Goal: Book appointment/travel/reservation

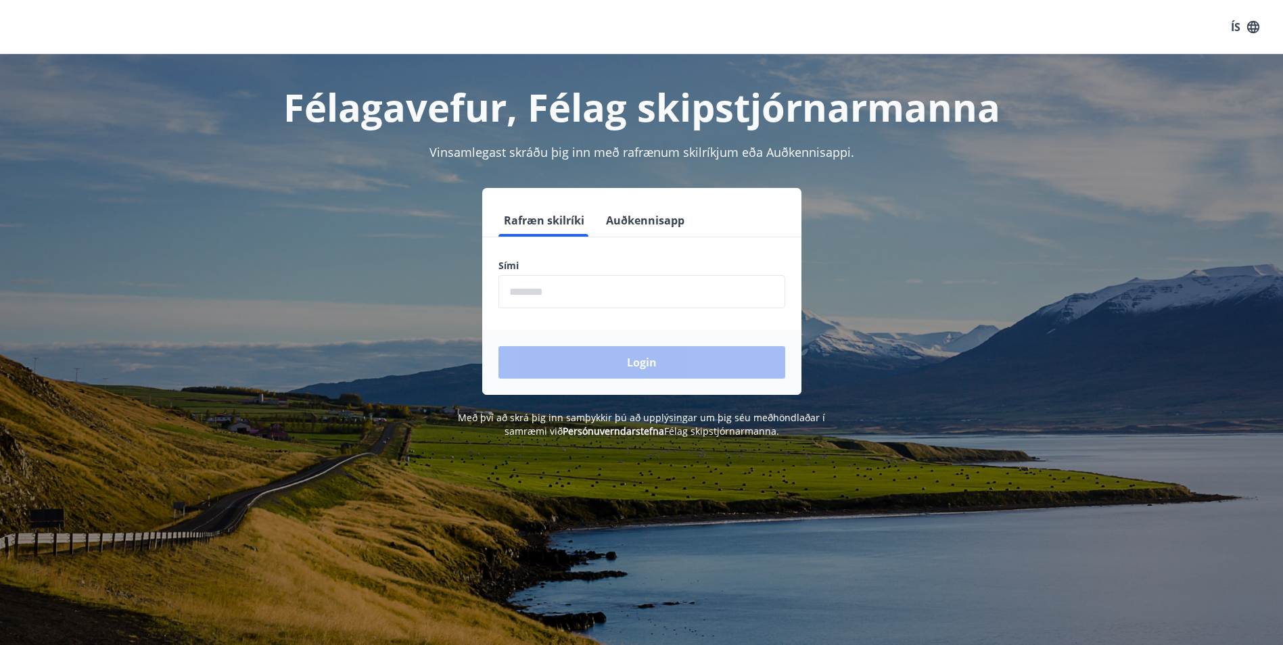
click at [544, 292] on input "phone" at bounding box center [642, 291] width 287 height 33
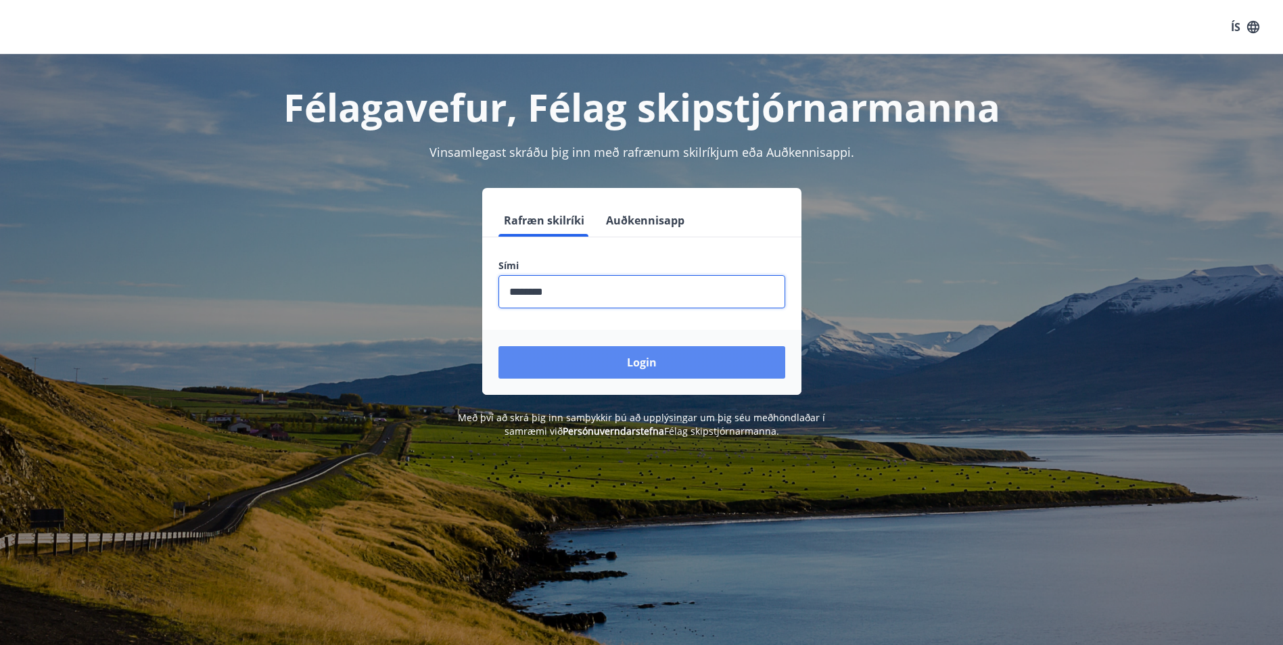
type input "********"
click at [655, 359] on button "Login" at bounding box center [642, 362] width 287 height 32
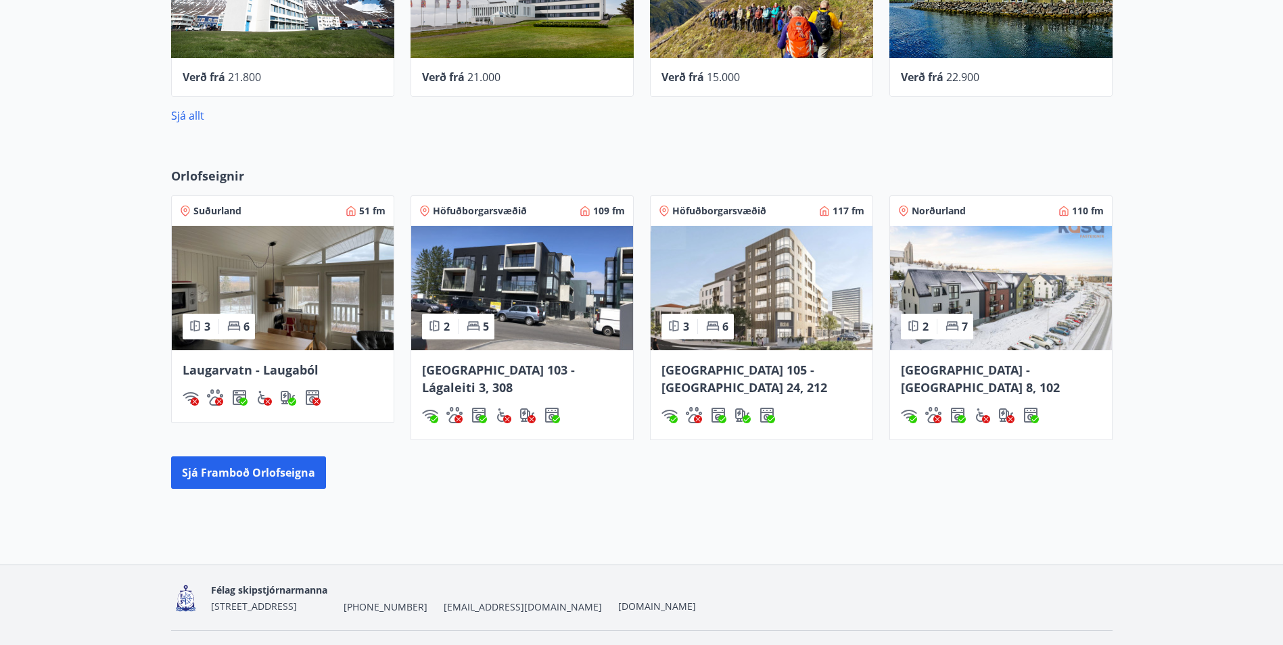
scroll to position [633, 0]
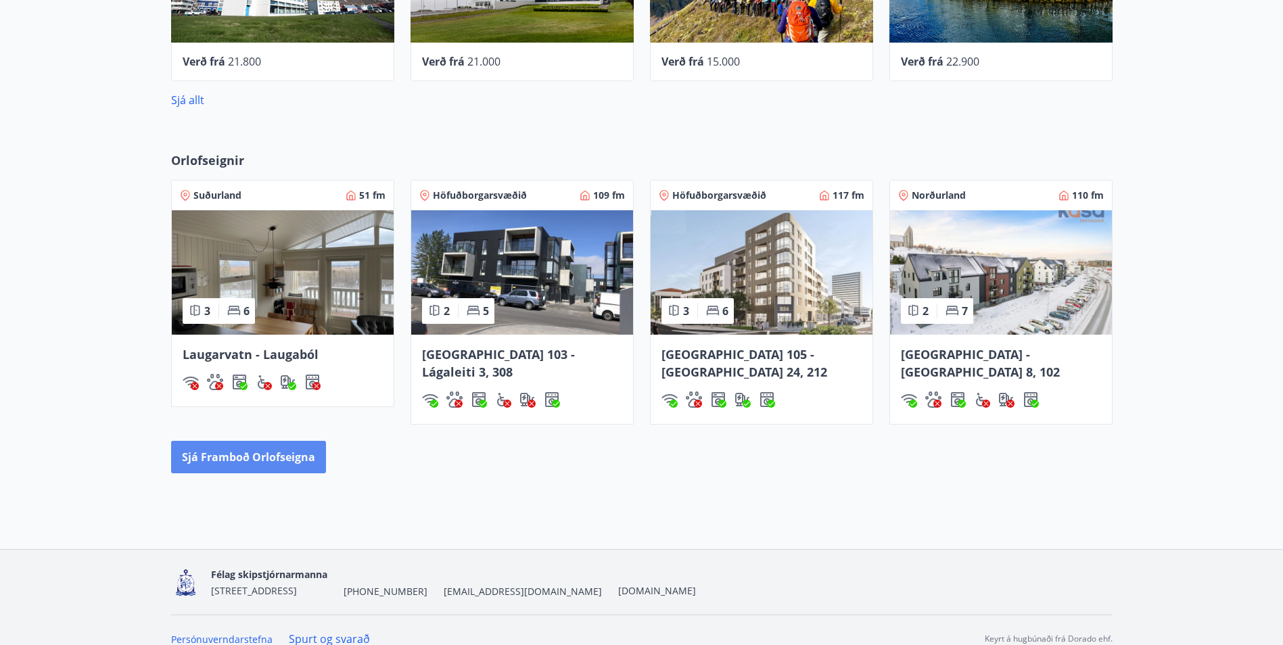
click at [258, 447] on button "Sjá framboð orlofseigna" at bounding box center [248, 457] width 155 height 32
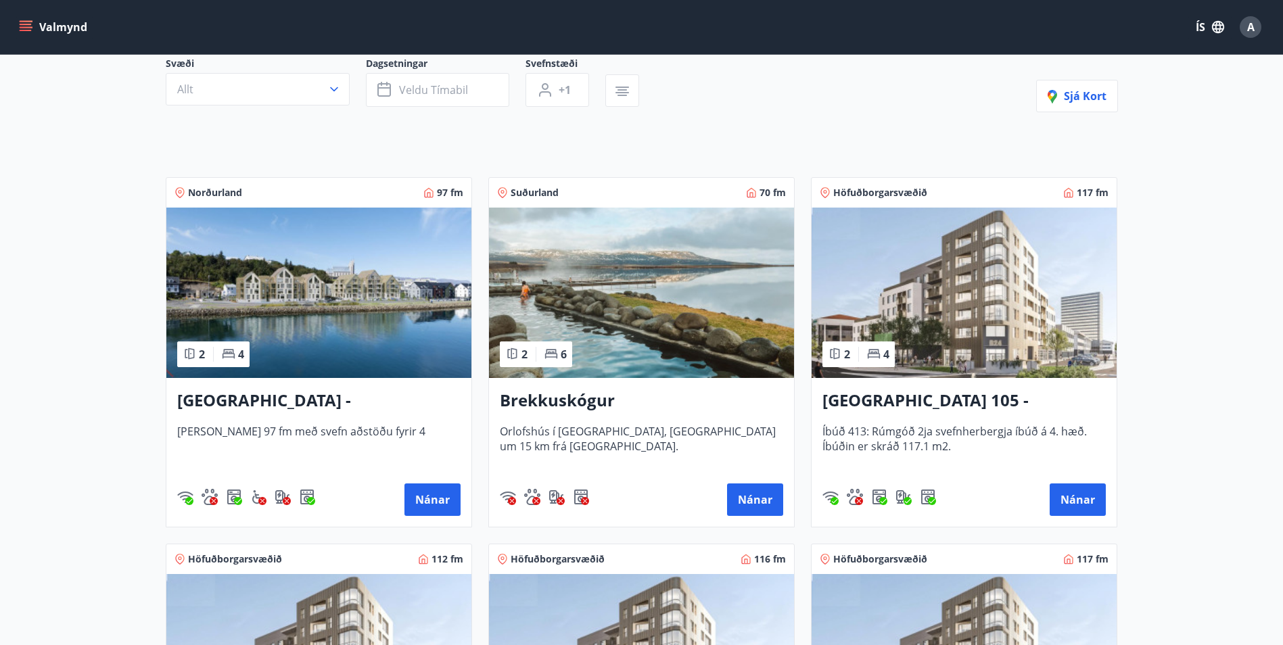
scroll to position [135, 0]
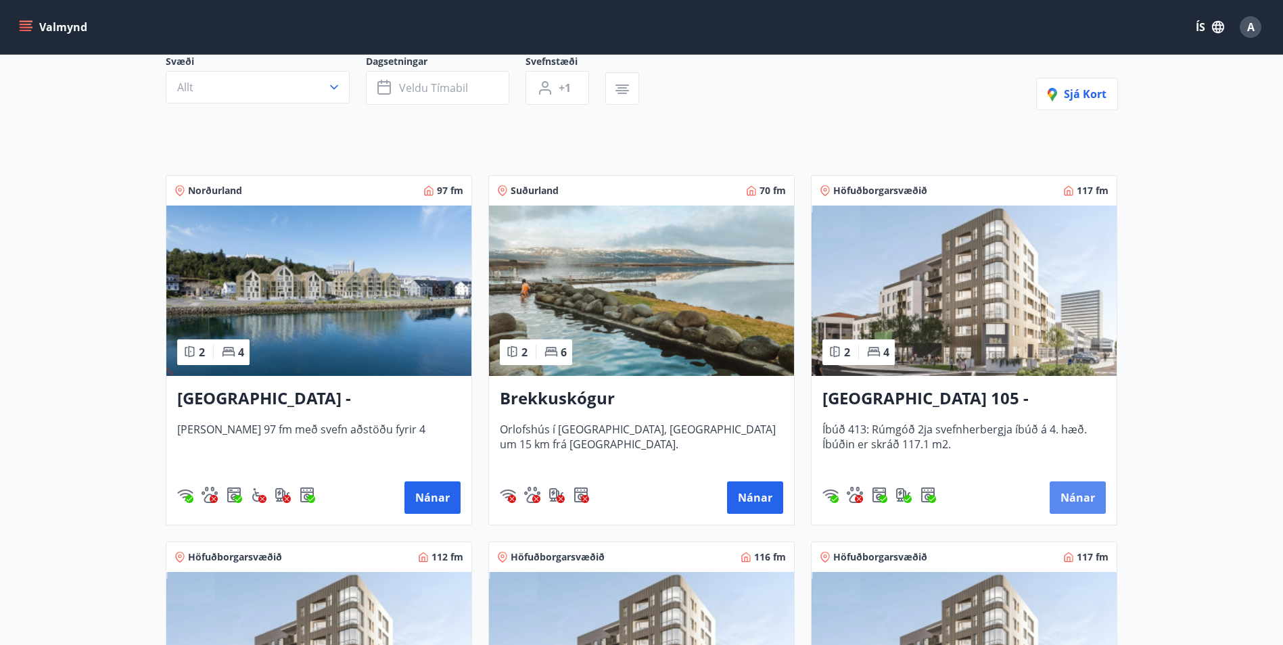
click at [1082, 488] on button "Nánar" at bounding box center [1078, 498] width 56 height 32
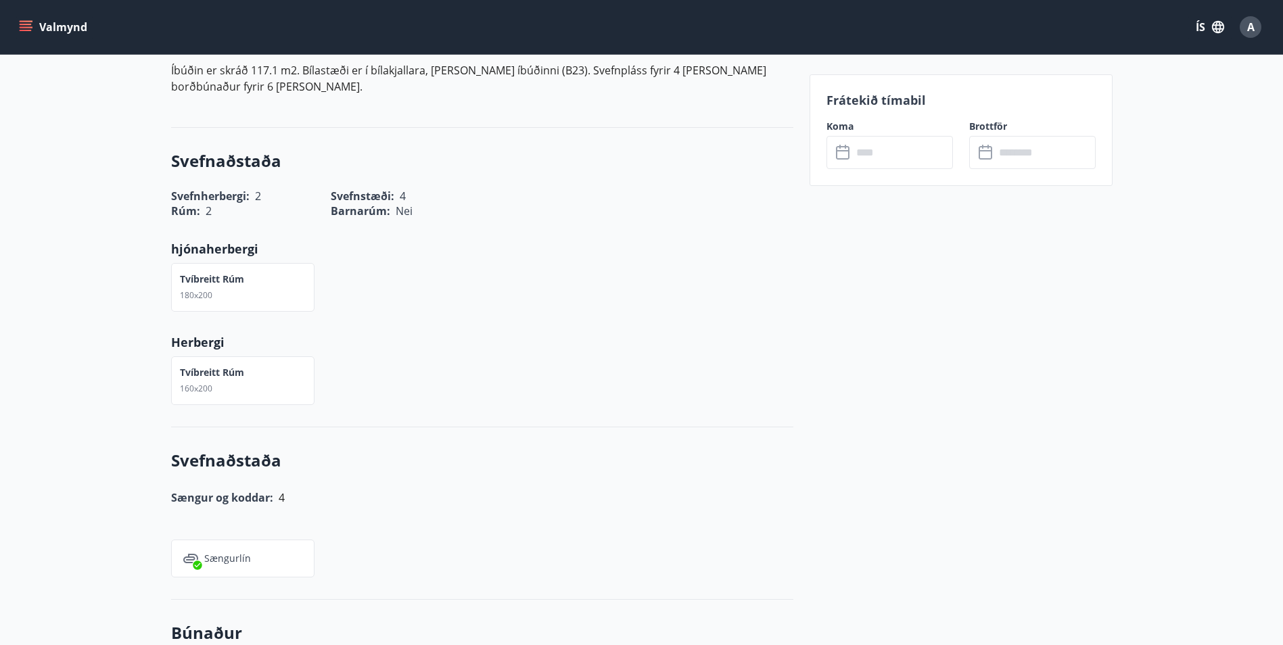
scroll to position [363, 0]
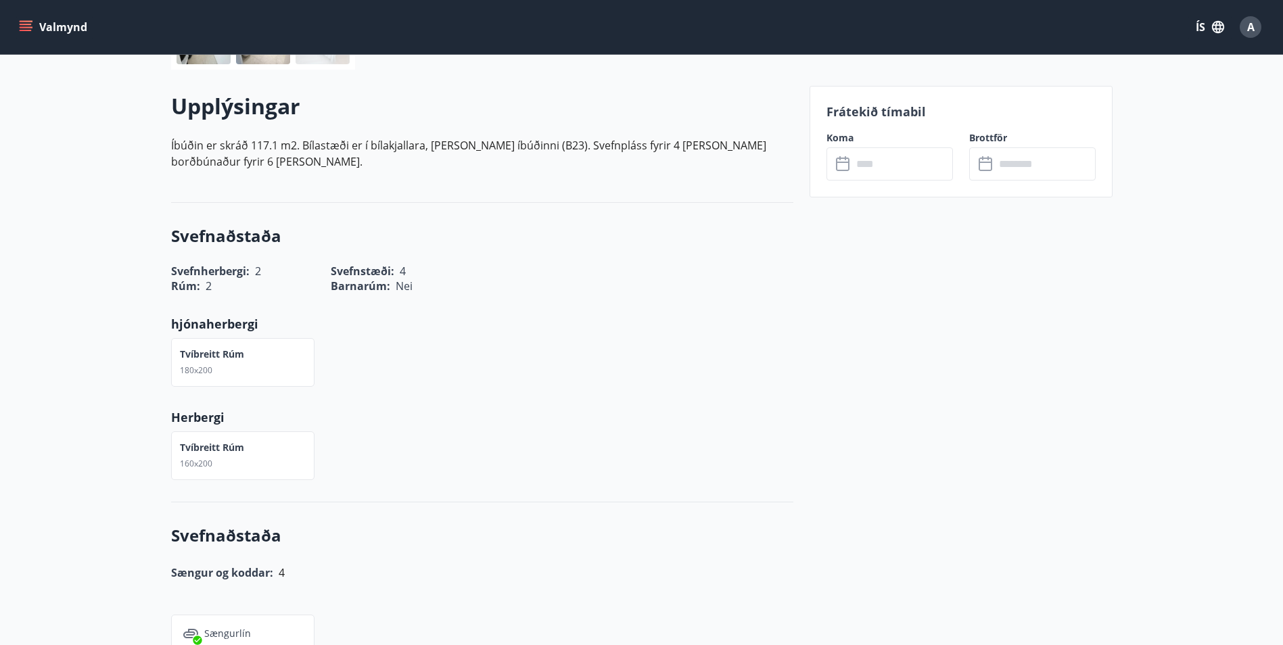
click at [932, 162] on input "text" at bounding box center [902, 163] width 101 height 33
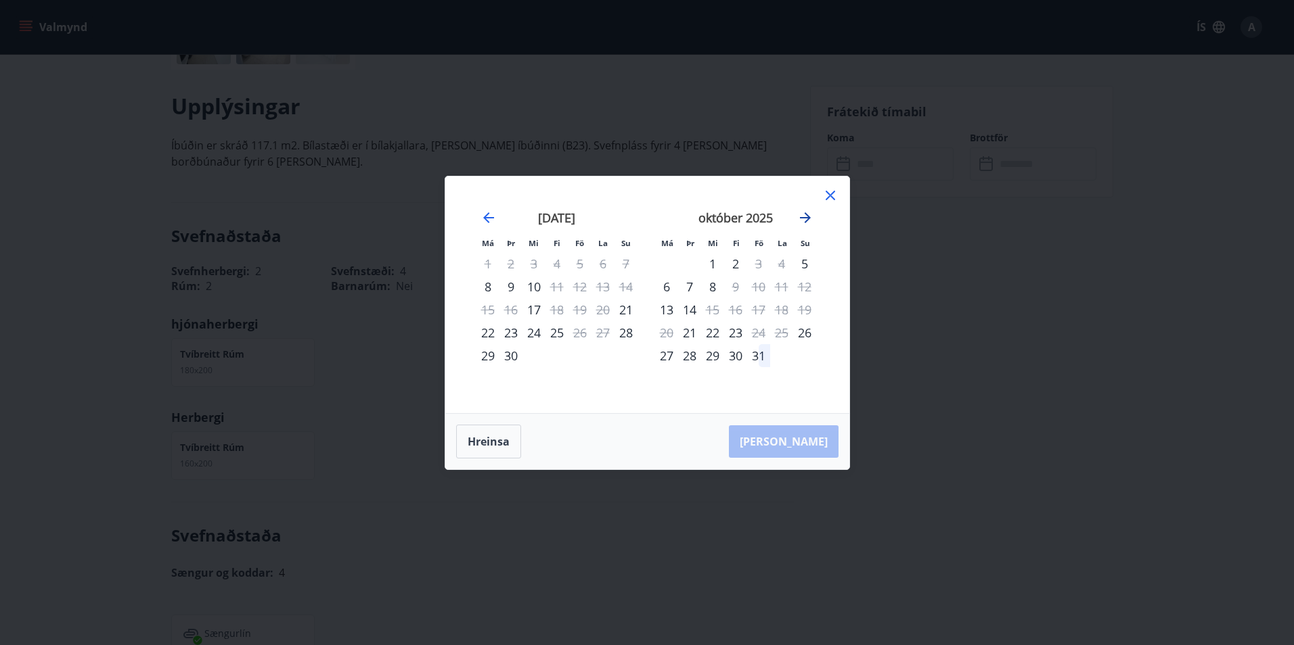
click at [806, 217] on icon "Move forward to switch to the next month." at bounding box center [805, 217] width 11 height 11
click at [576, 357] on div "31" at bounding box center [579, 355] width 23 height 23
click at [664, 289] on div "3" at bounding box center [666, 286] width 23 height 23
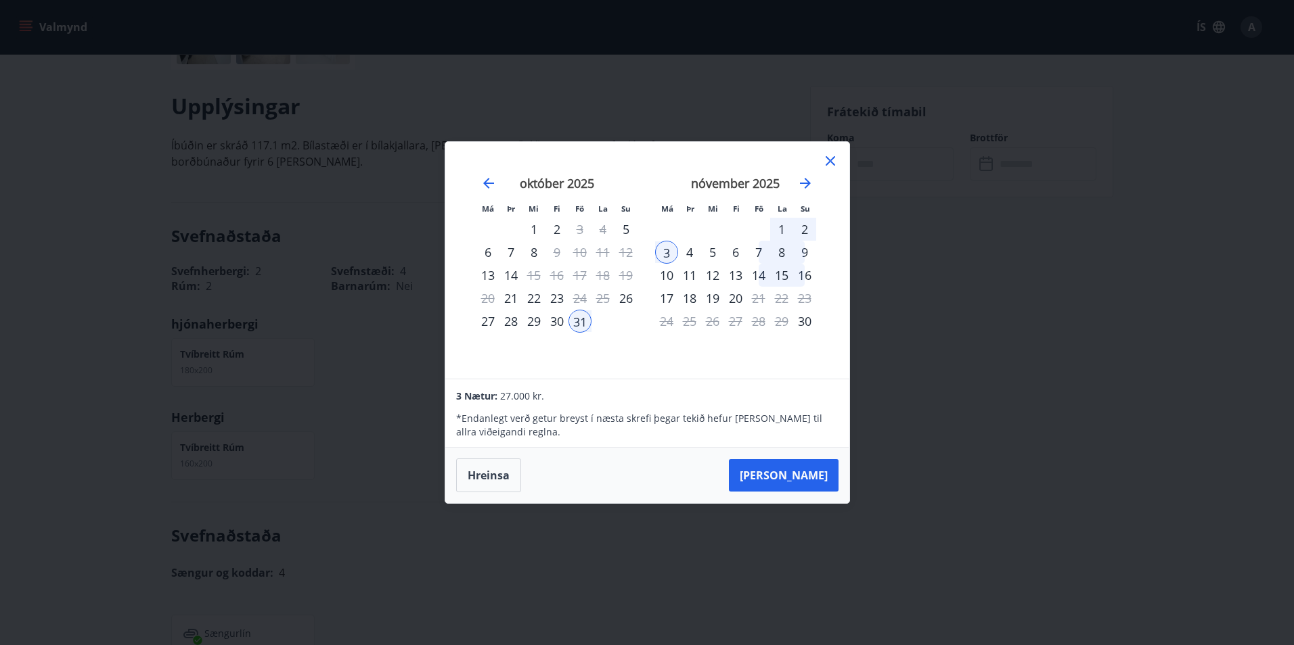
click at [803, 229] on div "2" at bounding box center [804, 229] width 23 height 23
click at [582, 316] on div "31" at bounding box center [579, 321] width 23 height 23
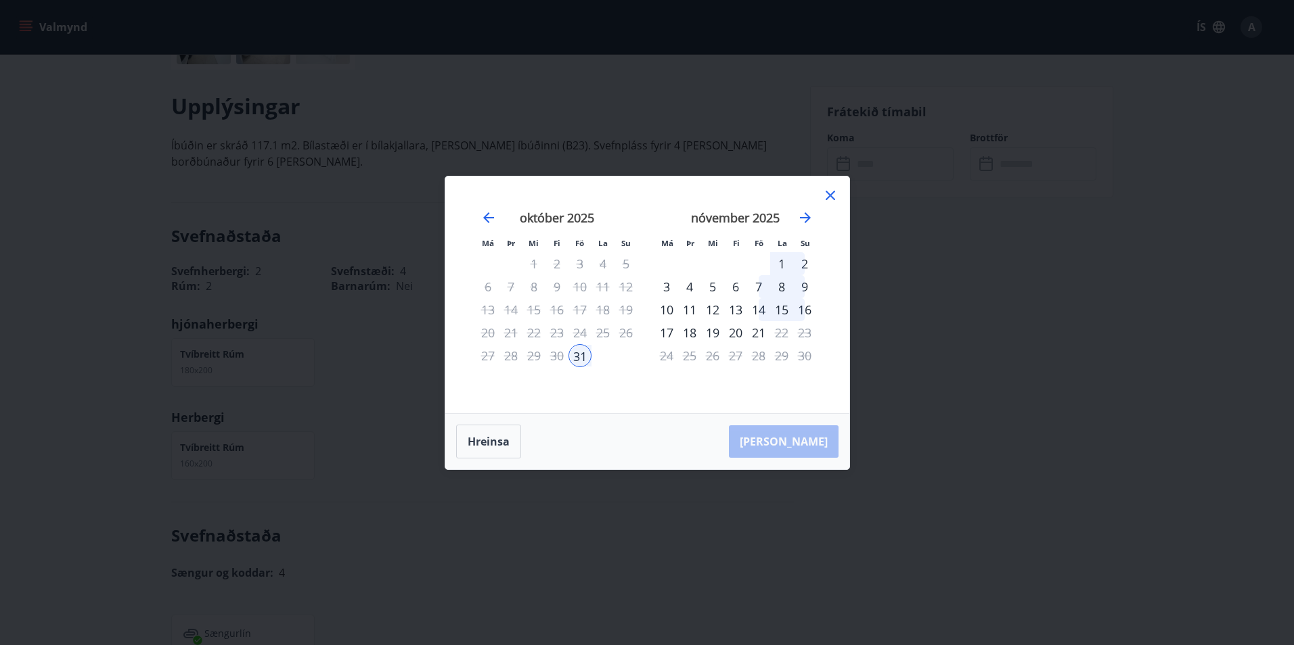
click at [802, 260] on div "2" at bounding box center [804, 263] width 23 height 23
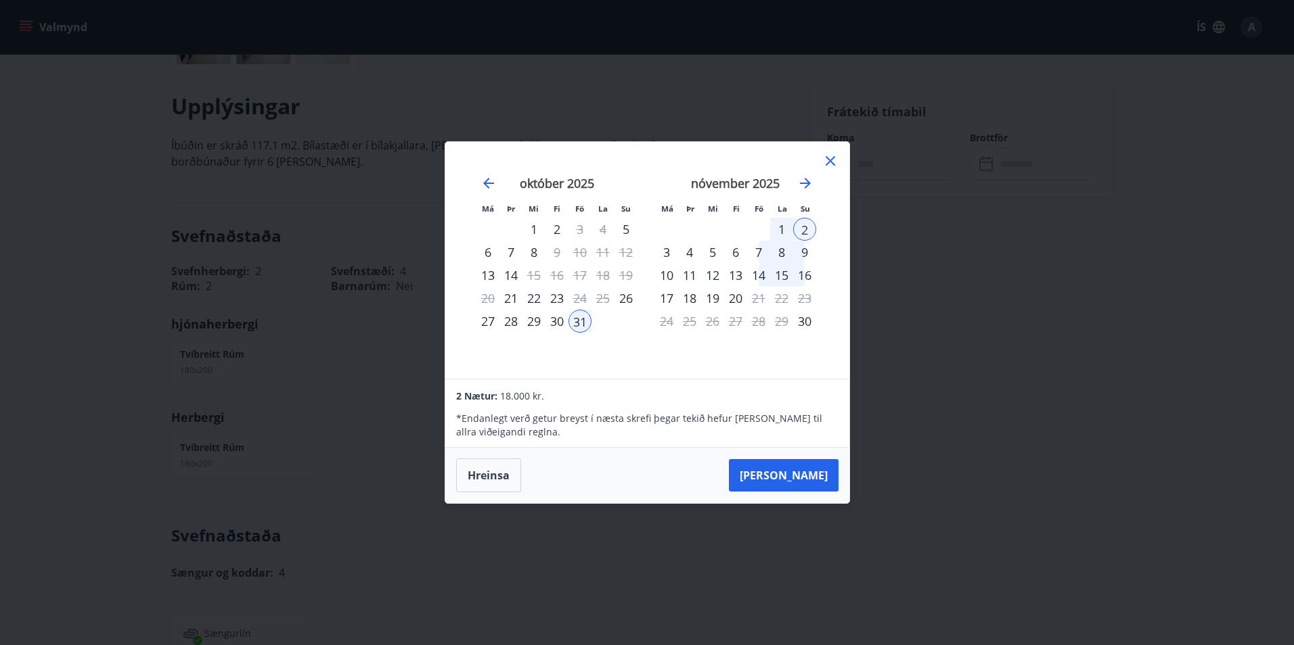
click at [804, 229] on div "2" at bounding box center [804, 229] width 23 height 23
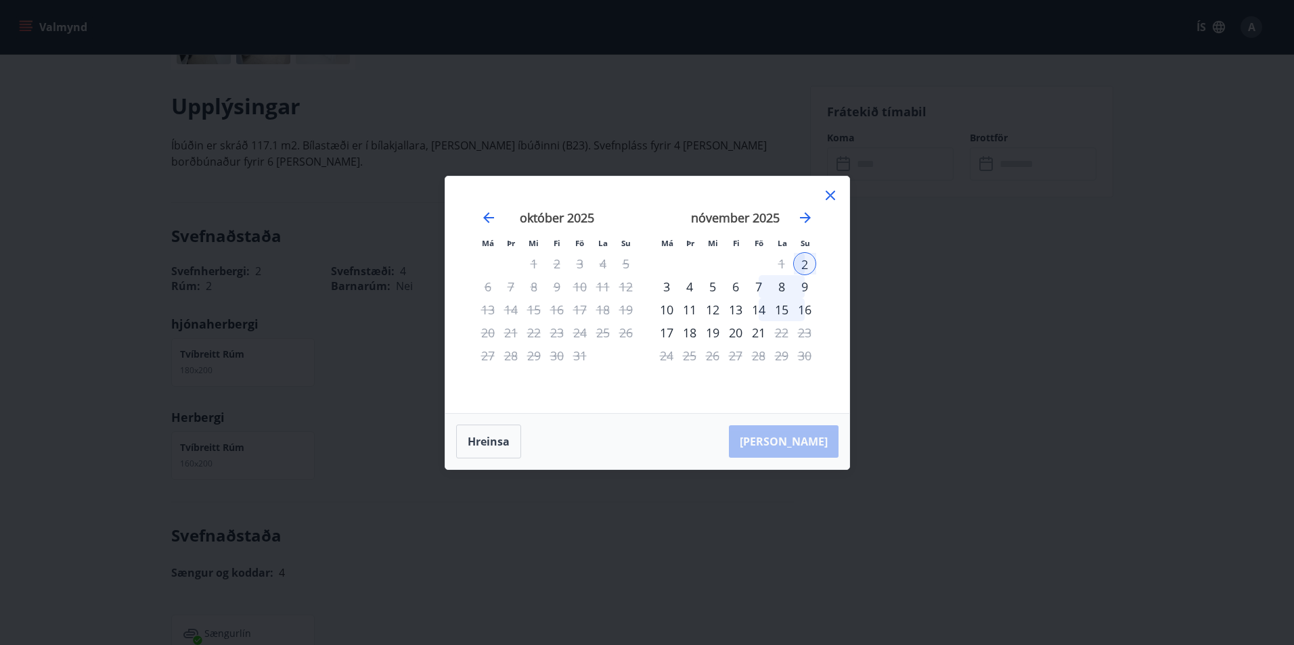
click at [802, 264] on div "2" at bounding box center [804, 263] width 23 height 23
click at [579, 357] on div "31" at bounding box center [579, 355] width 23 height 23
click at [666, 288] on div "3" at bounding box center [666, 286] width 23 height 23
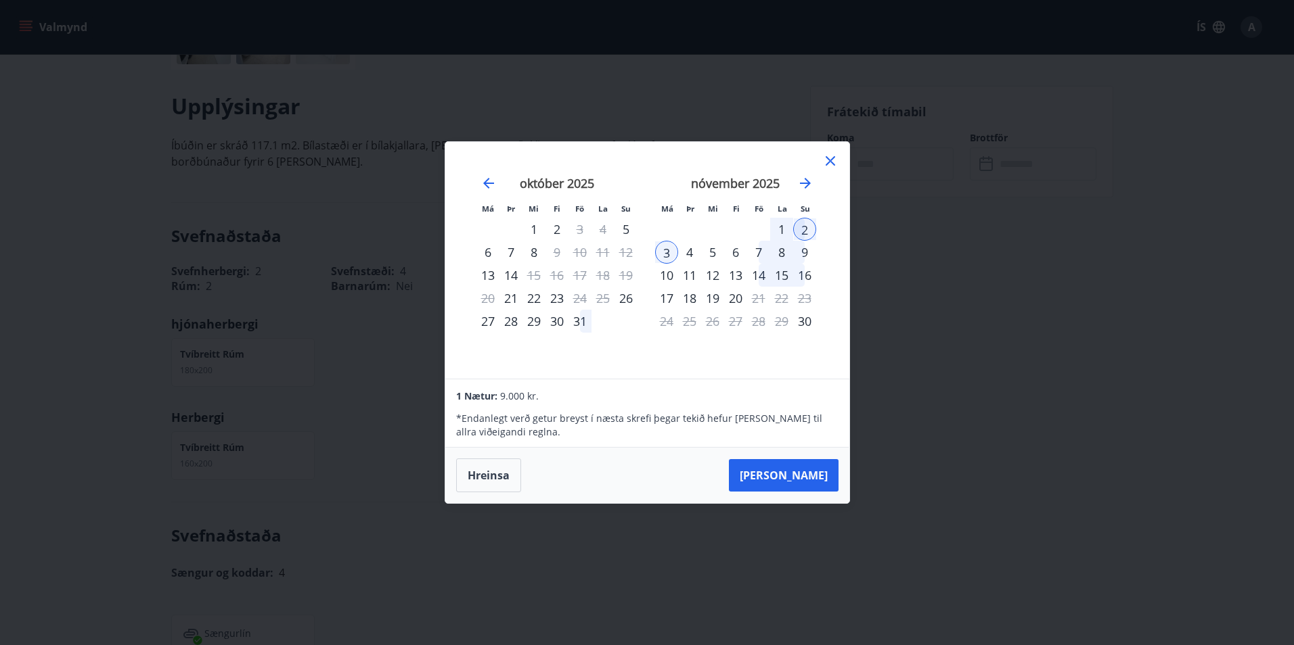
click at [578, 321] on div "31" at bounding box center [579, 321] width 23 height 23
click at [808, 477] on button "[PERSON_NAME]" at bounding box center [784, 475] width 110 height 32
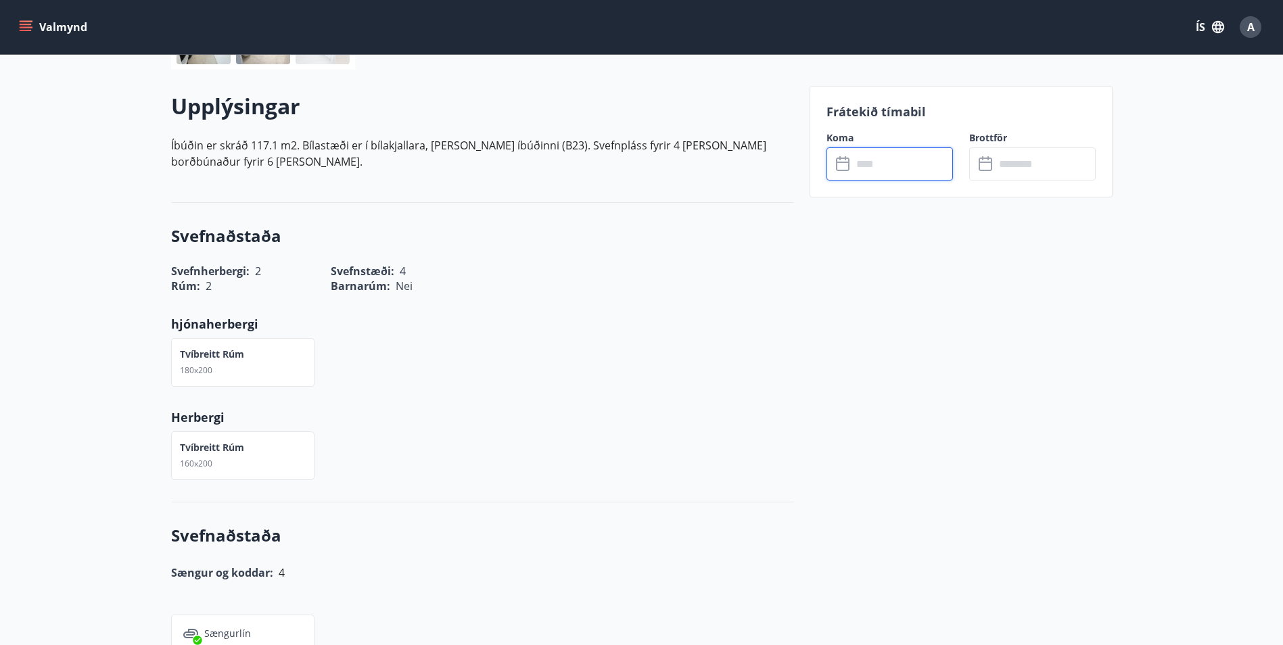
type input "******"
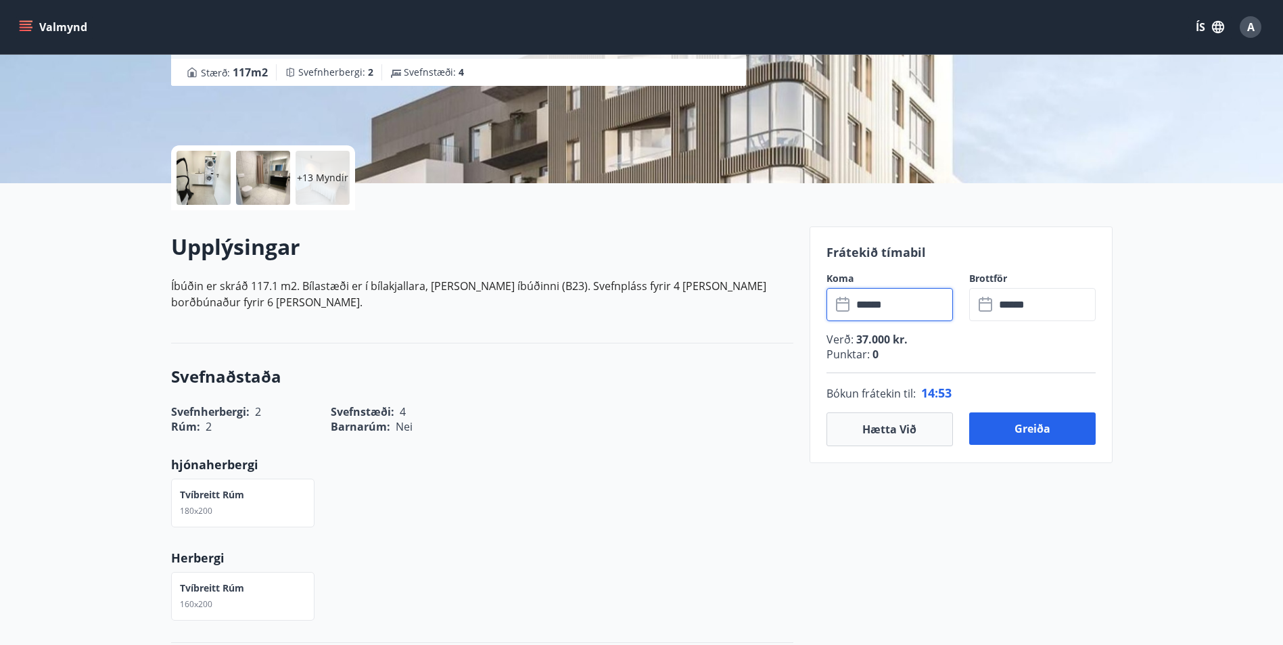
scroll to position [228, 0]
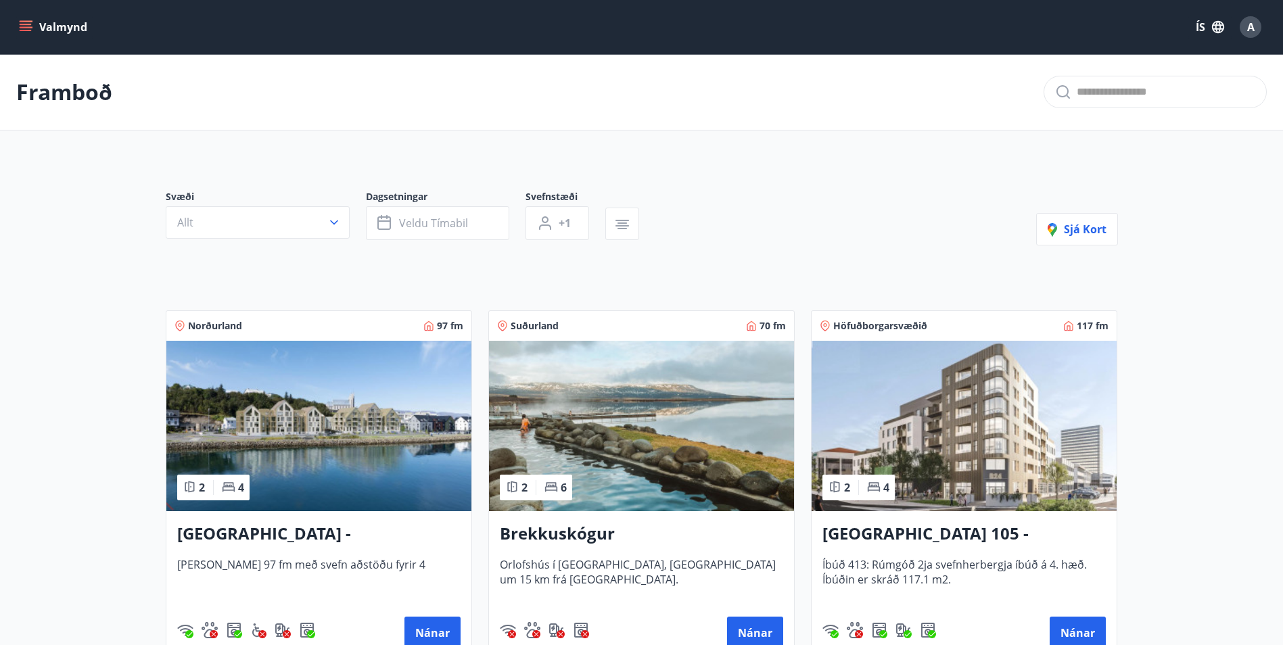
click at [987, 454] on img at bounding box center [964, 426] width 305 height 170
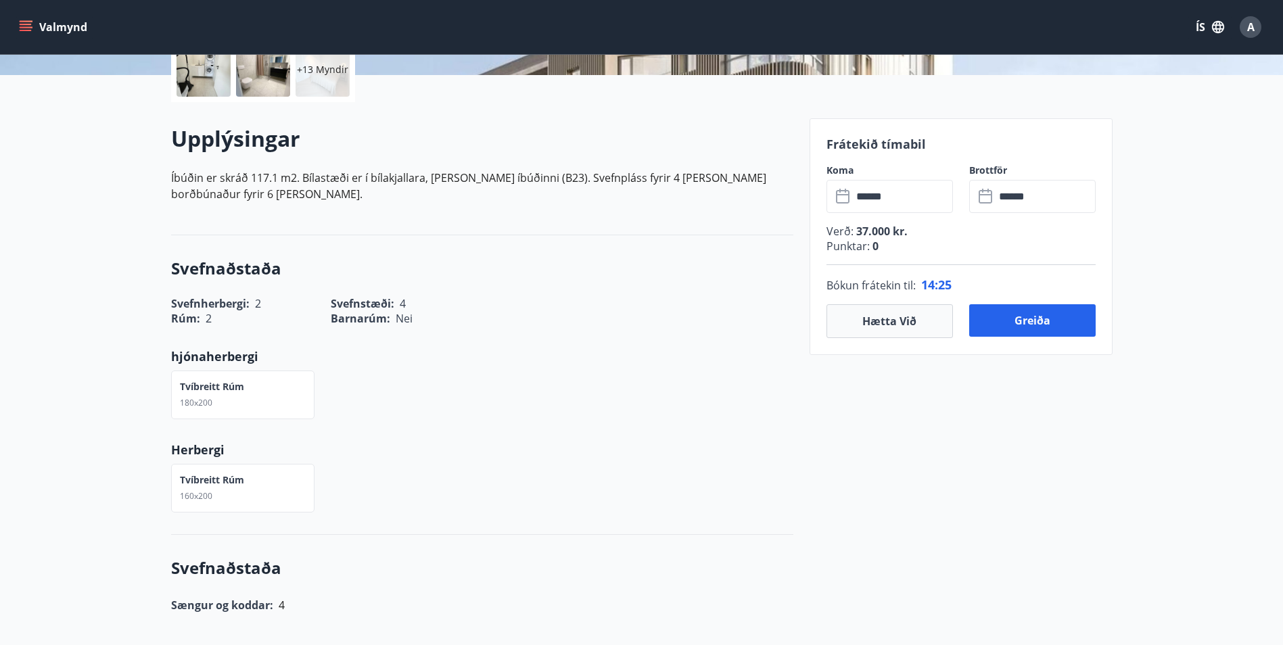
scroll to position [338, 0]
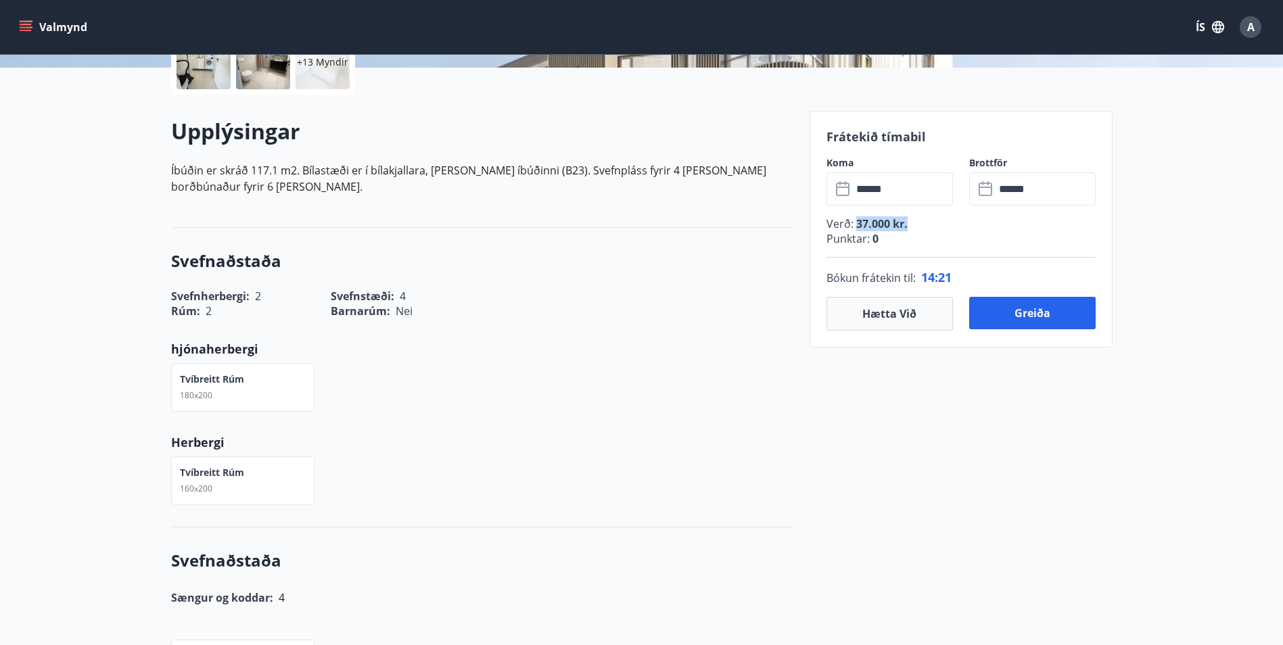
drag, startPoint x: 855, startPoint y: 222, endPoint x: 907, endPoint y: 227, distance: 52.3
click at [907, 227] on p "Verð : 37.000 kr." at bounding box center [961, 223] width 269 height 15
drag, startPoint x: 907, startPoint y: 227, endPoint x: 923, endPoint y: 229, distance: 15.7
click at [923, 229] on p "Verð : 37.000 kr." at bounding box center [961, 223] width 269 height 15
click at [900, 226] on span "37.000 kr." at bounding box center [881, 223] width 54 height 15
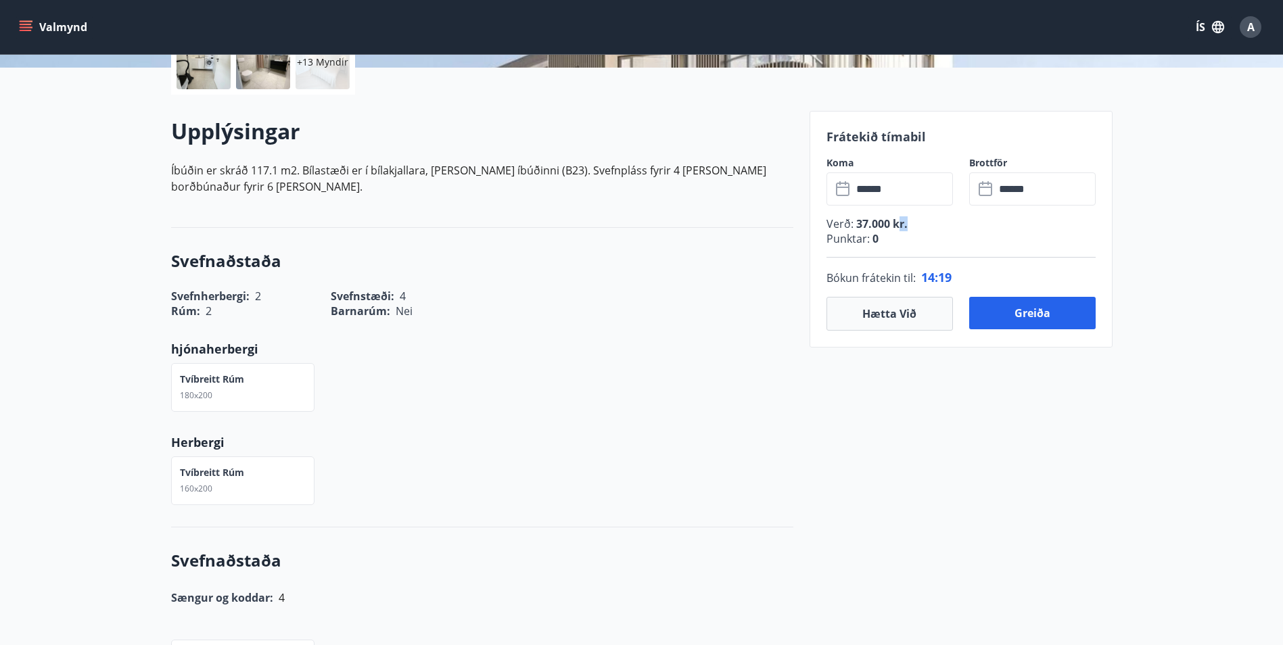
click at [905, 227] on span "37.000 kr." at bounding box center [881, 223] width 54 height 15
click at [907, 227] on p "Verð : 37.000 kr." at bounding box center [961, 223] width 269 height 15
drag, startPoint x: 856, startPoint y: 219, endPoint x: 888, endPoint y: 221, distance: 32.5
click at [888, 221] on span "37.000 kr." at bounding box center [881, 223] width 54 height 15
drag, startPoint x: 888, startPoint y: 221, endPoint x: 856, endPoint y: 225, distance: 32.7
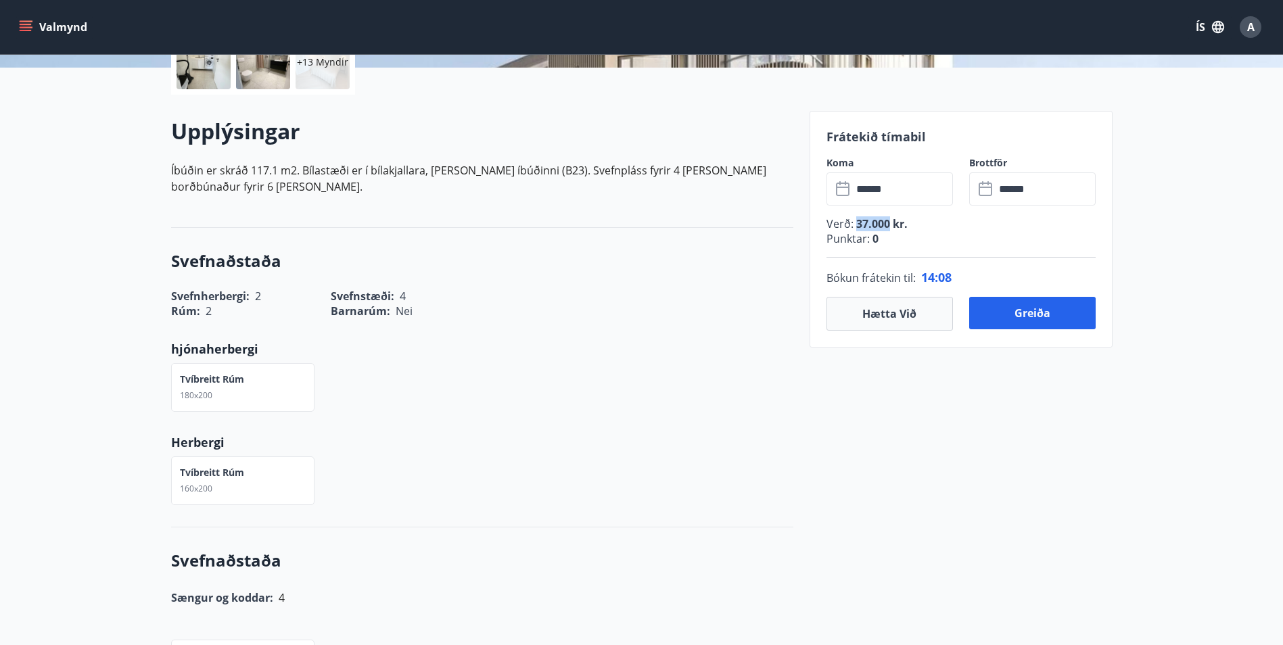
click at [856, 225] on span "37.000 kr." at bounding box center [881, 223] width 54 height 15
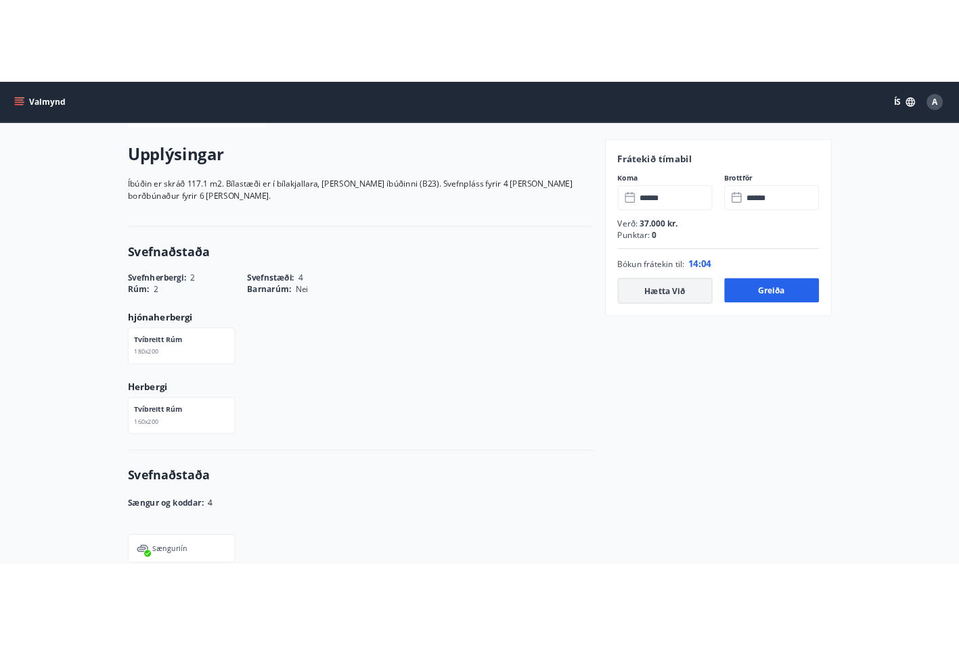
scroll to position [203, 0]
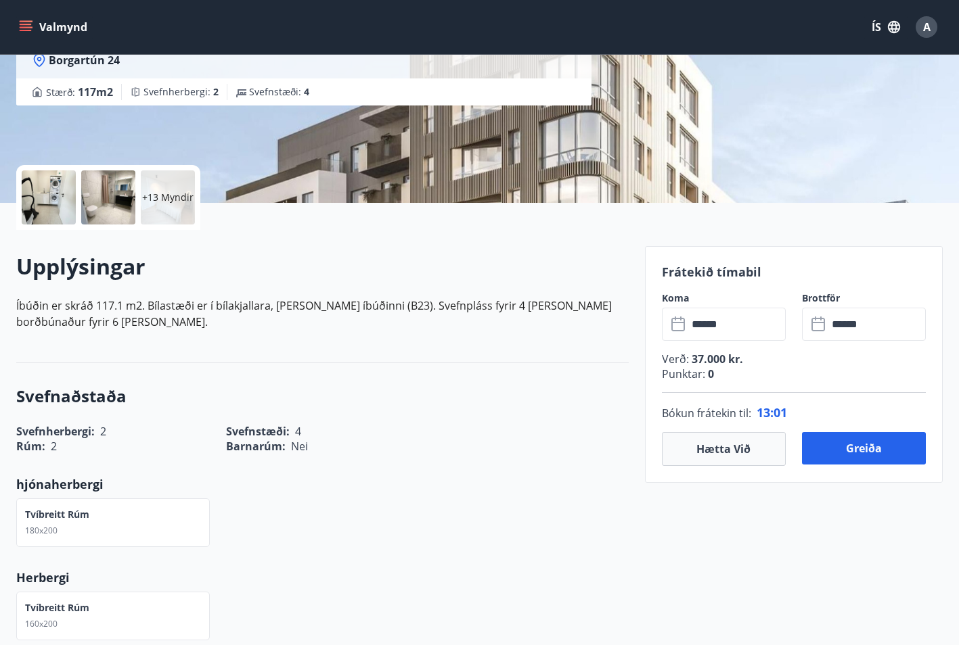
click at [339, 14] on div "Valmynd ÍS A" at bounding box center [479, 27] width 926 height 32
click at [719, 454] on button "Hætta við" at bounding box center [724, 449] width 124 height 34
